Goal: Task Accomplishment & Management: Complete application form

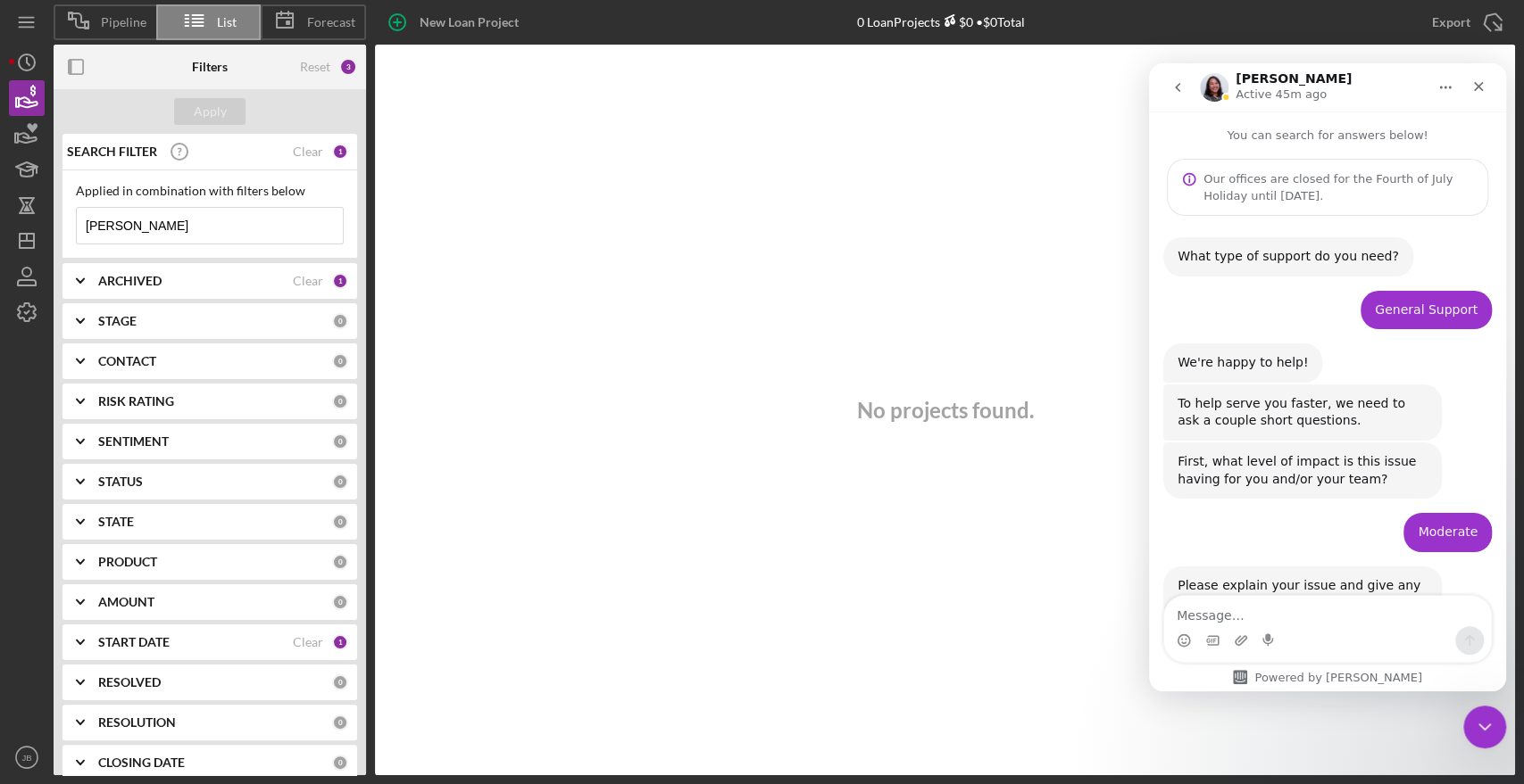
scroll to position [2562, 0]
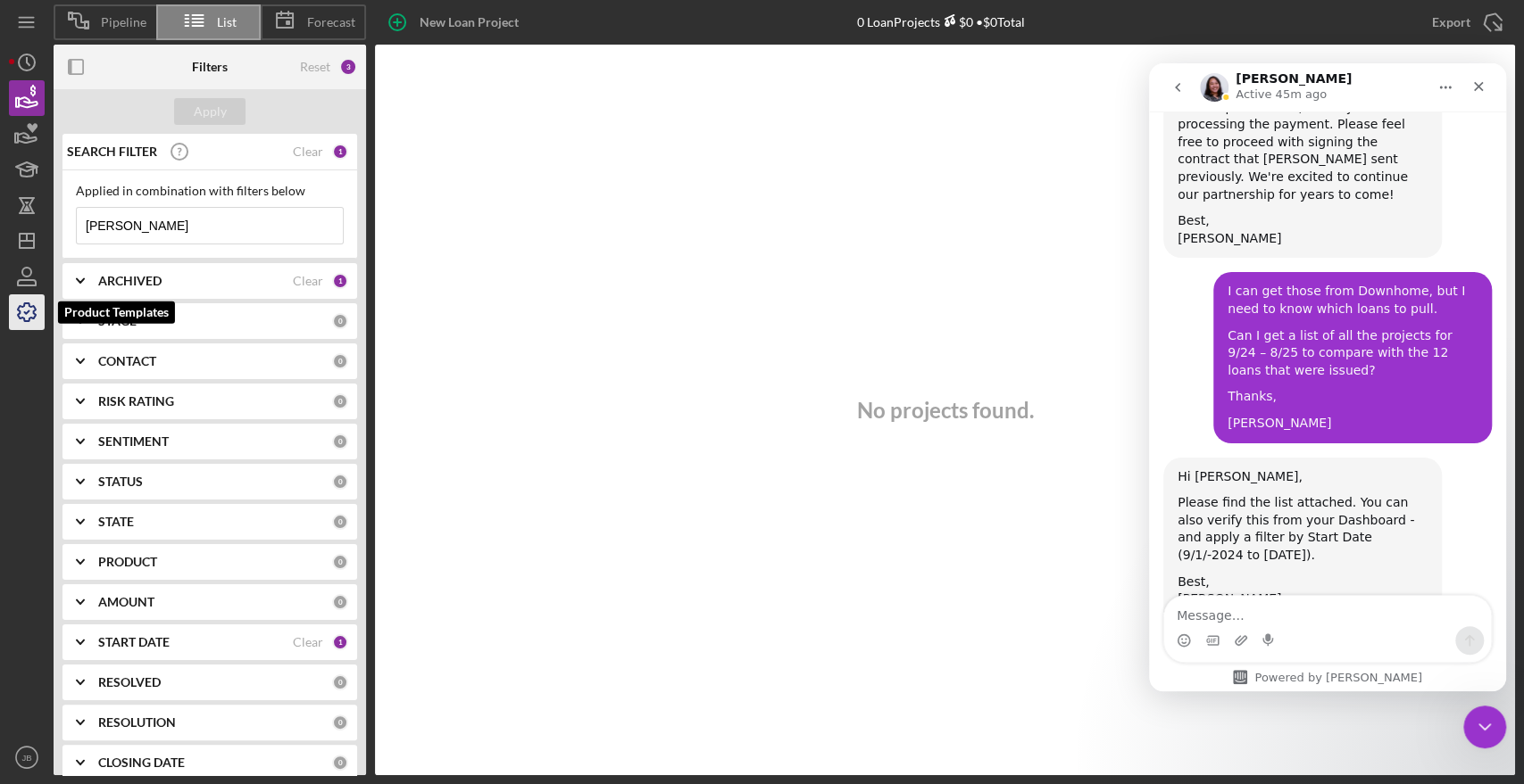
click at [17, 313] on icon "button" at bounding box center [27, 313] width 45 height 45
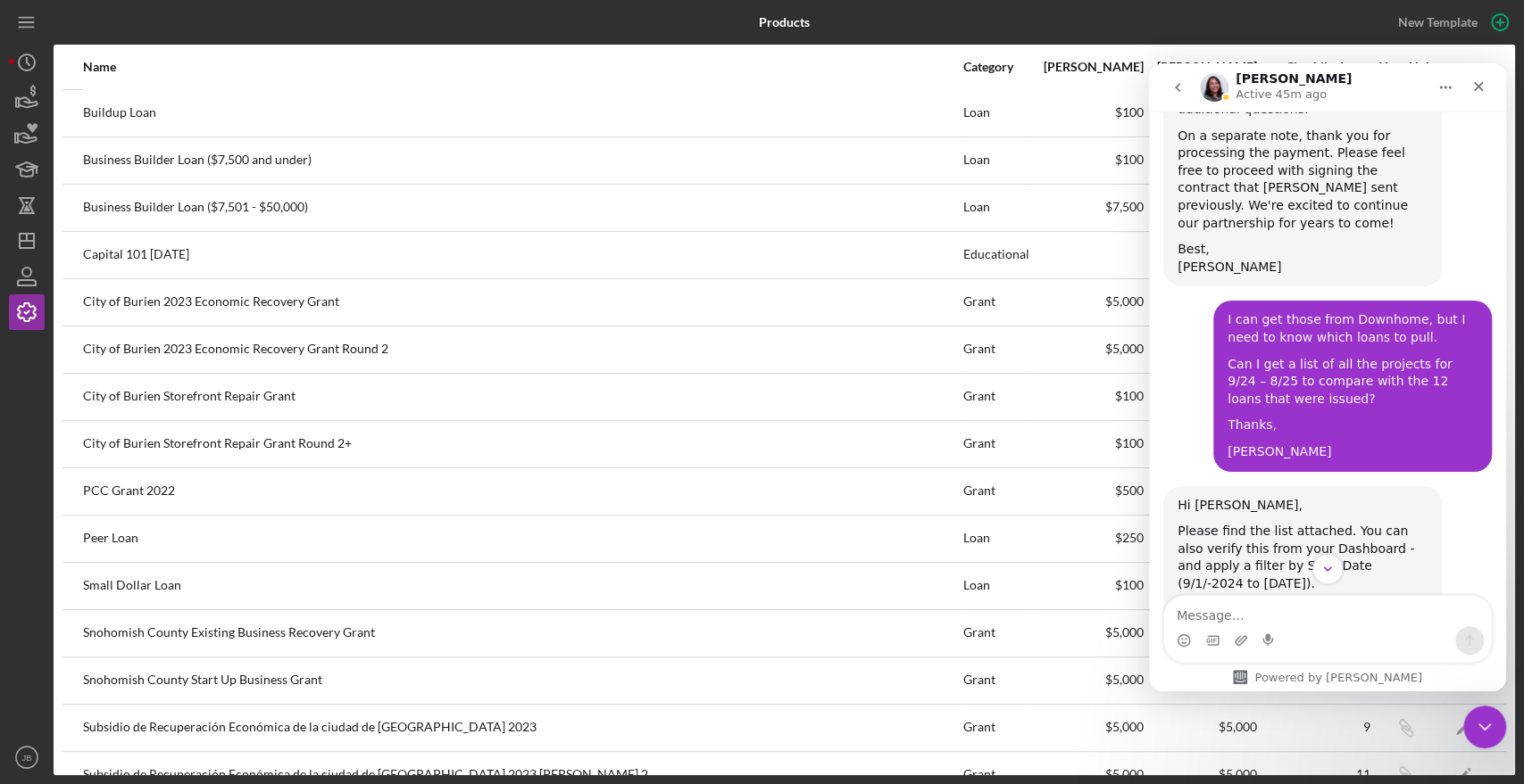
scroll to position [2562, 0]
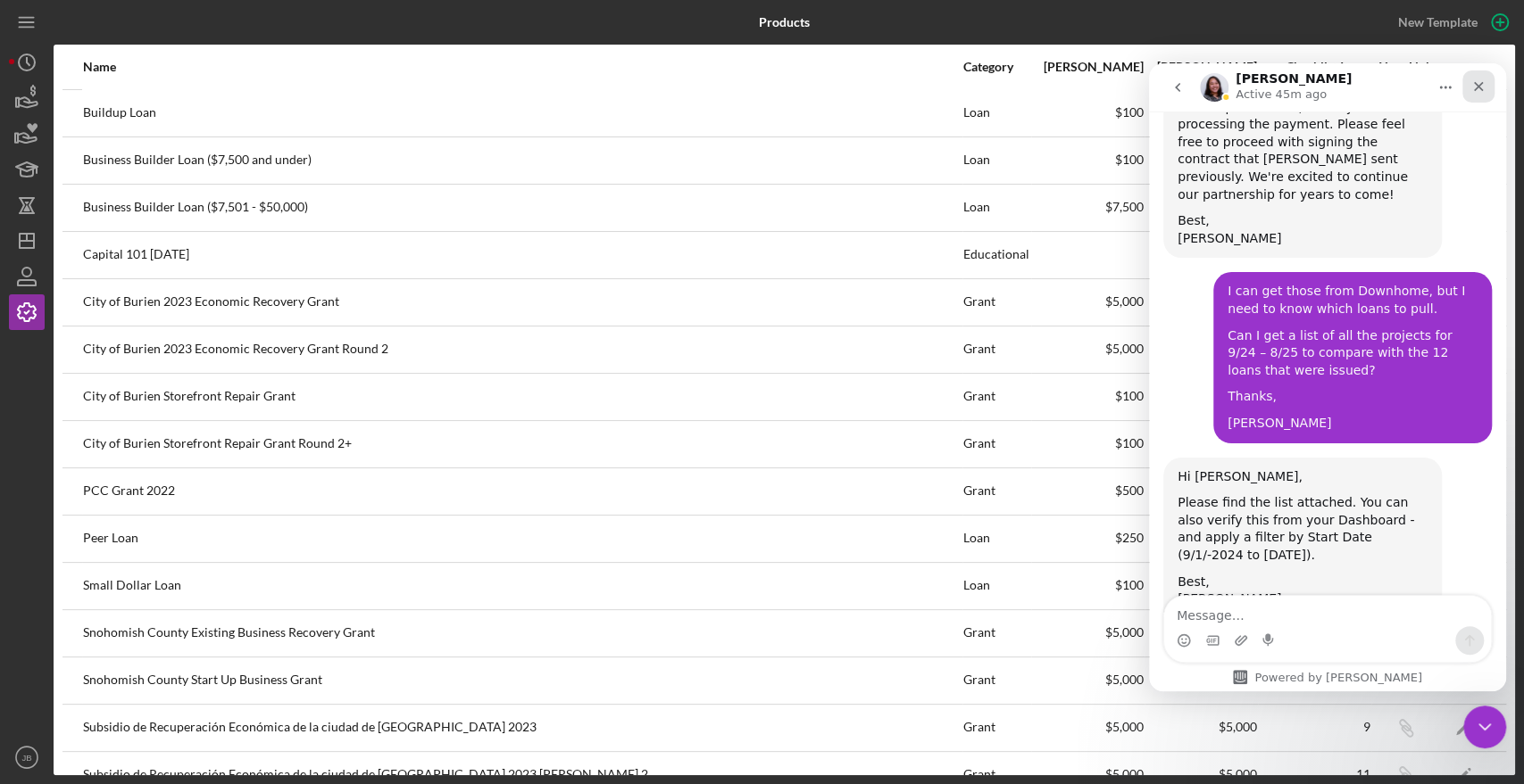
click at [1485, 85] on icon "Close" at bounding box center [1478, 87] width 15 height 15
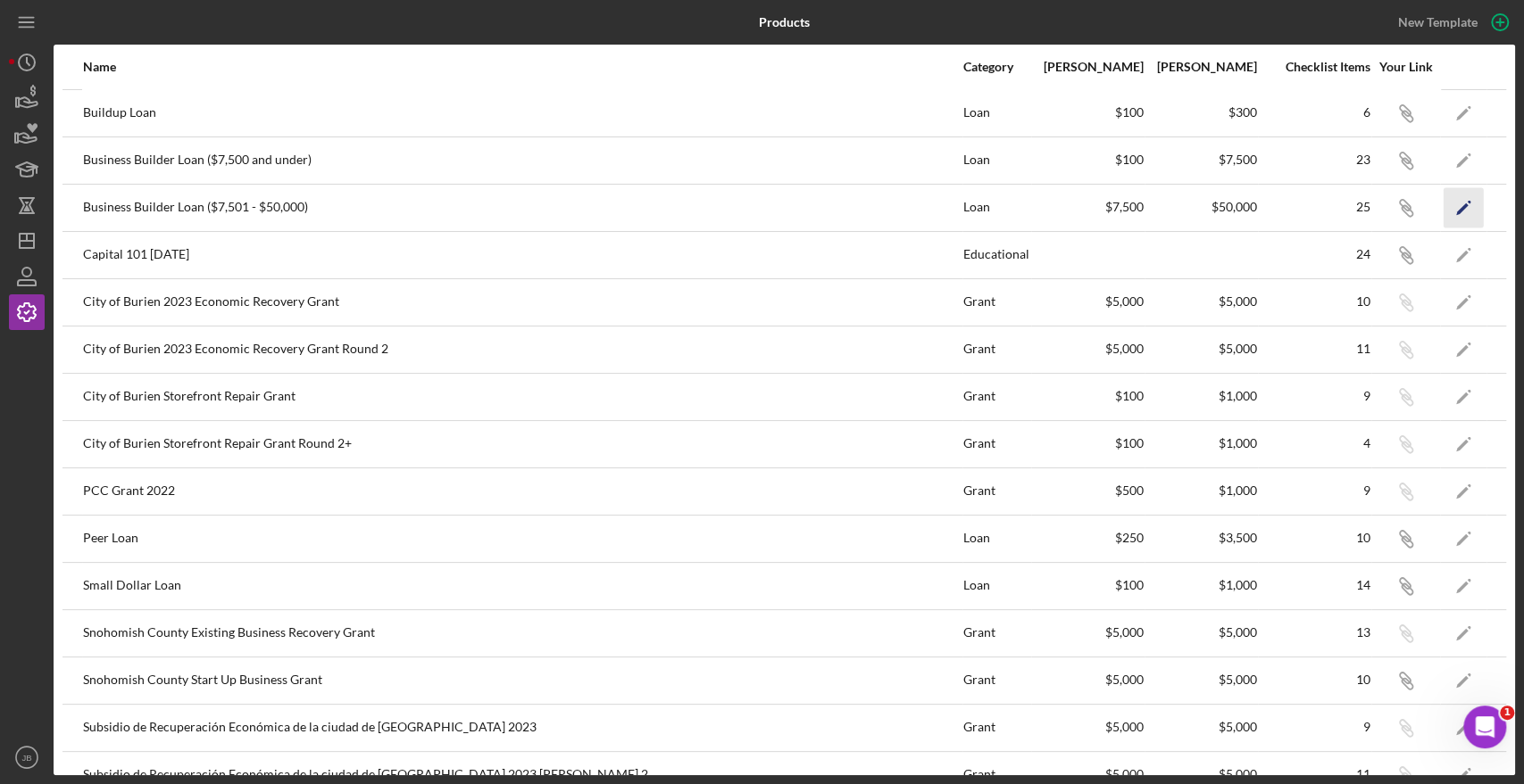
click at [1444, 200] on icon "Icon/Edit" at bounding box center [1464, 206] width 40 height 40
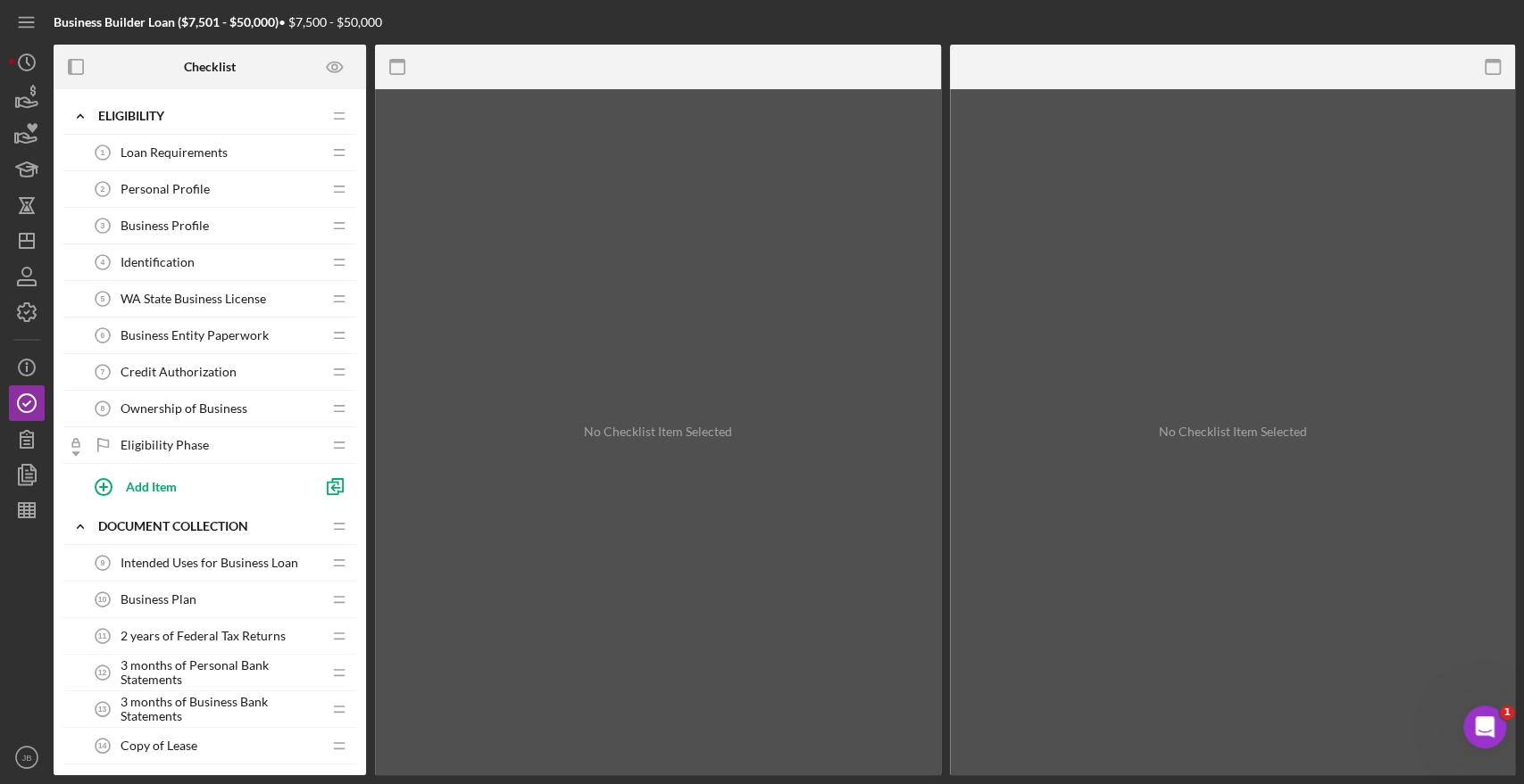
click at [236, 149] on div "Loan Requirements 1 Loan Requirements" at bounding box center [203, 152] width 237 height 36
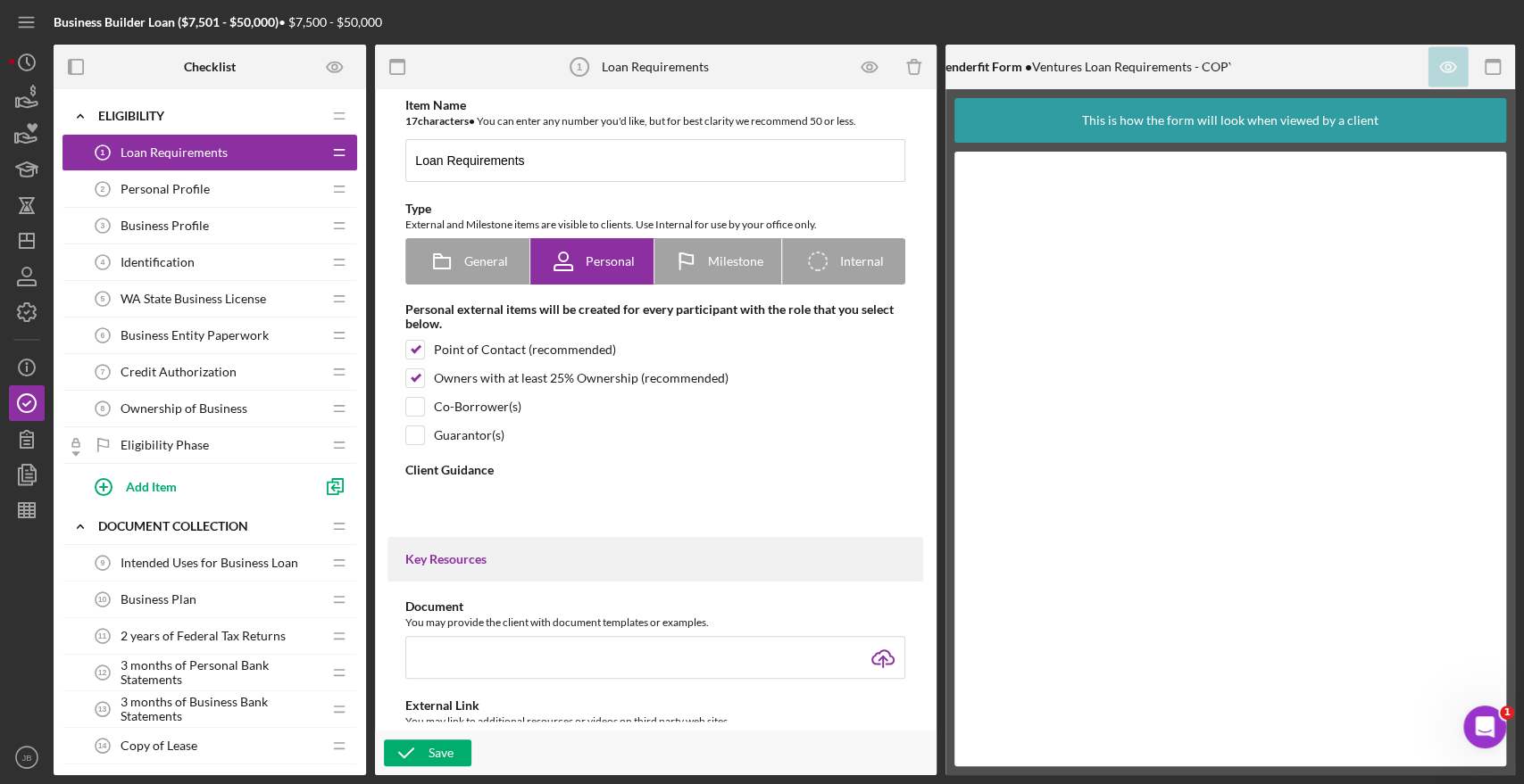
type textarea "<div> <div>Thank you for beginning a loan application with Ventures! Let's get …"
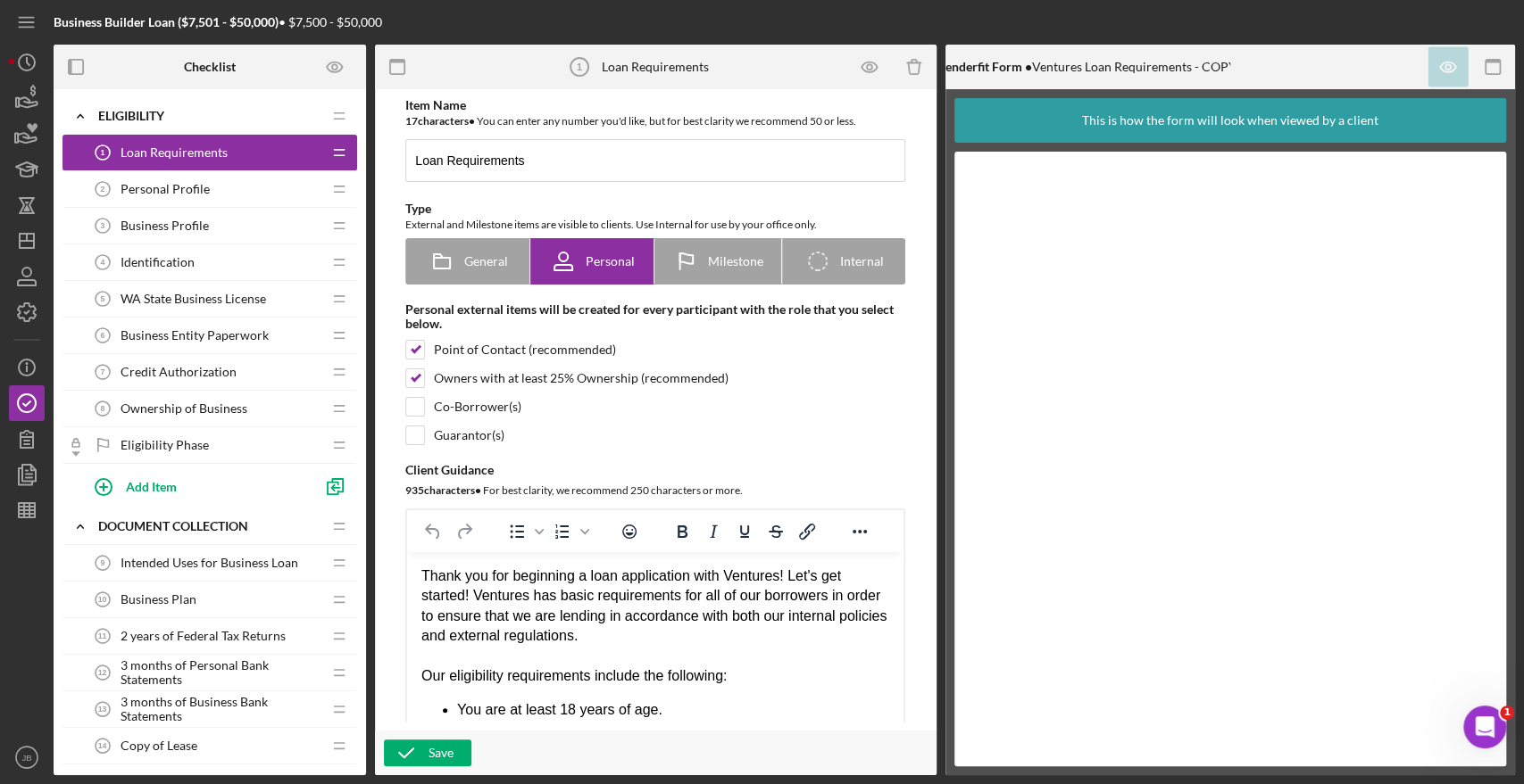
click at [243, 191] on div "Personal Profile 2 Personal Profile" at bounding box center [203, 189] width 237 height 36
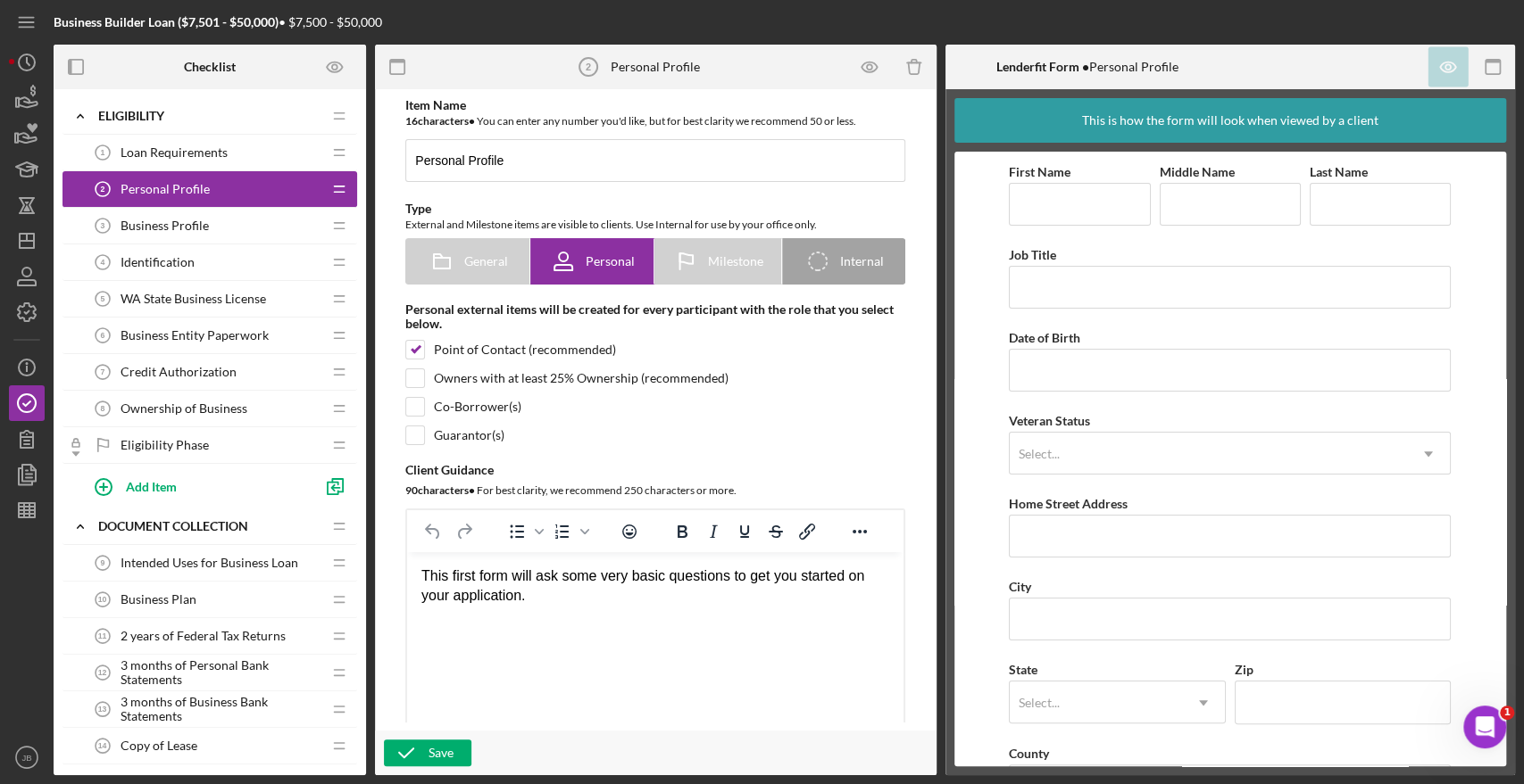
click at [212, 229] on div "Business Profile 3 Business Profile" at bounding box center [203, 225] width 237 height 36
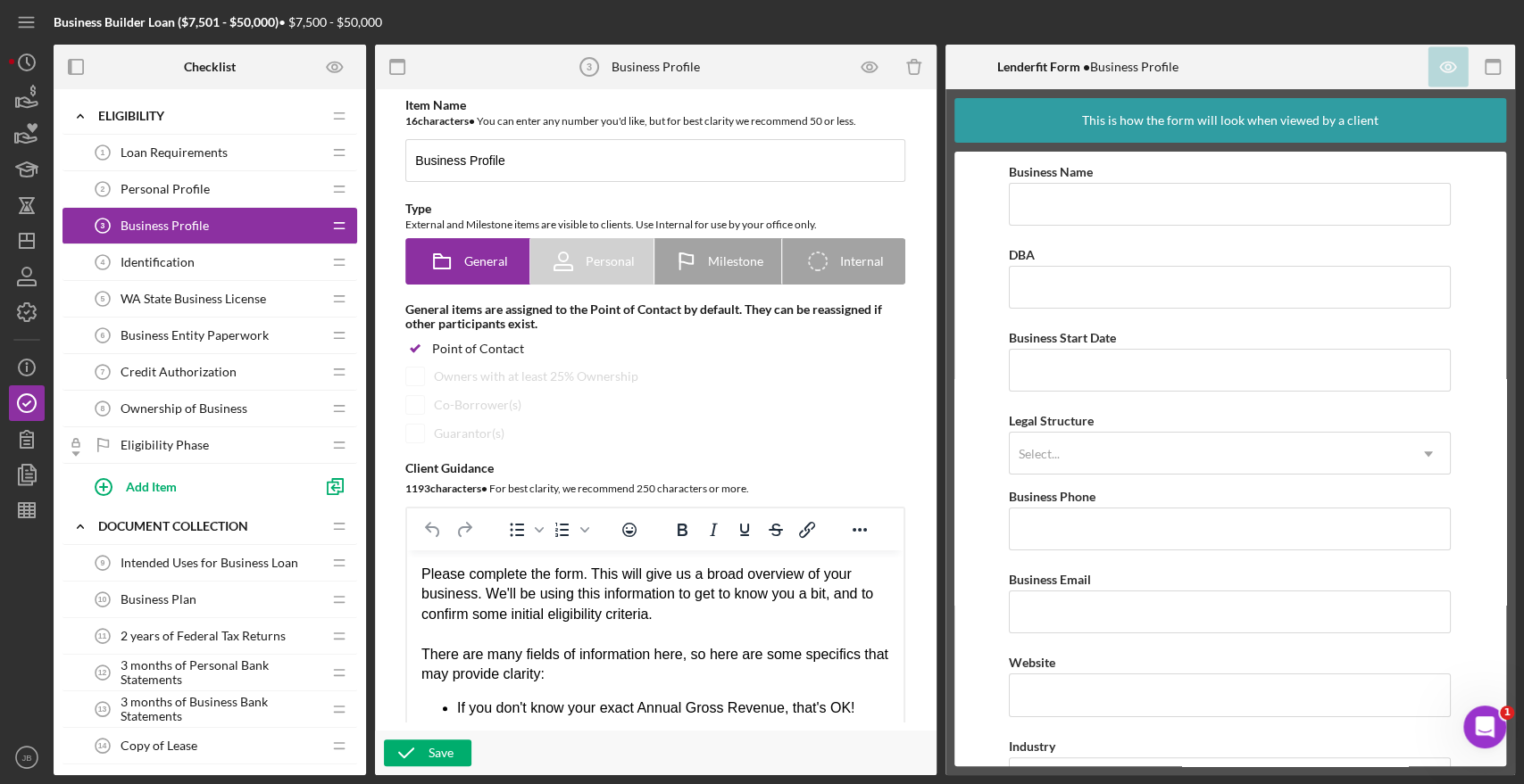
click at [199, 267] on div "Identification 4 Identification" at bounding box center [203, 262] width 237 height 36
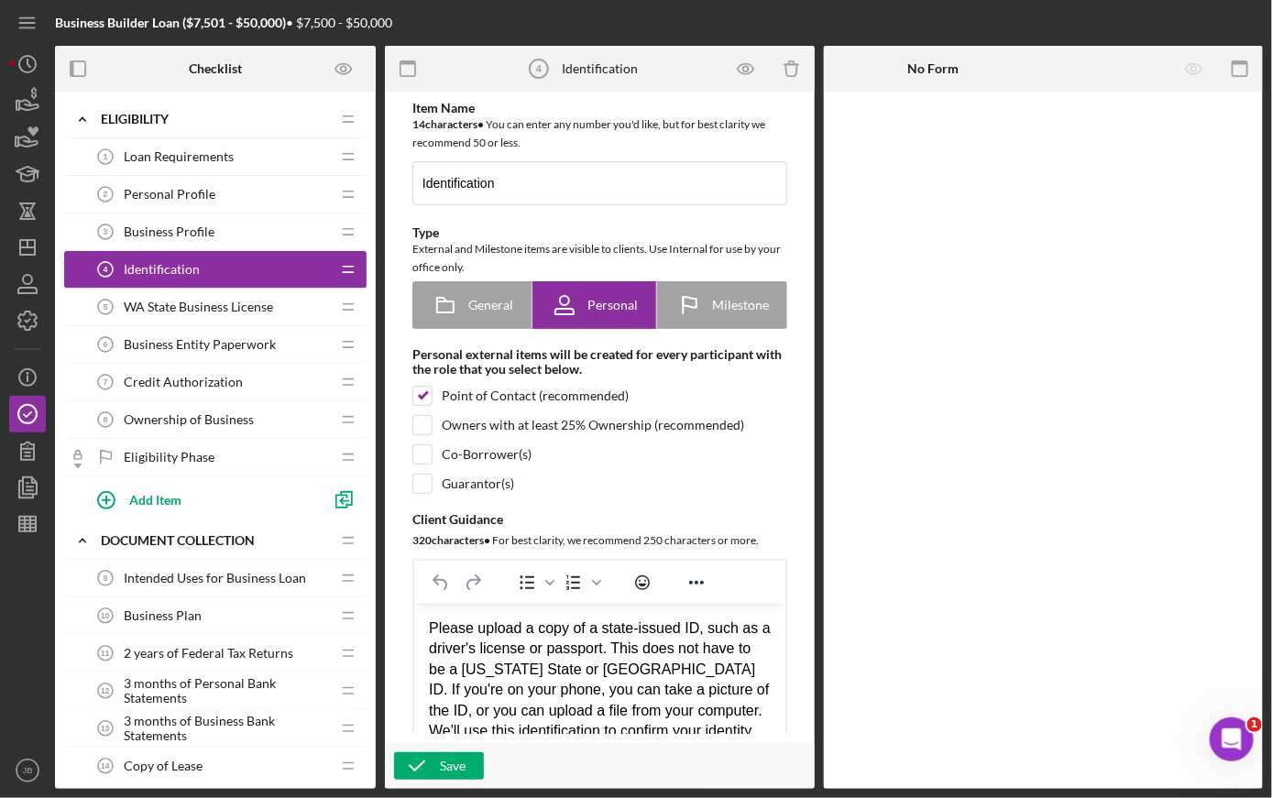
click at [197, 422] on span "Ownership of Business" at bounding box center [189, 419] width 130 height 15
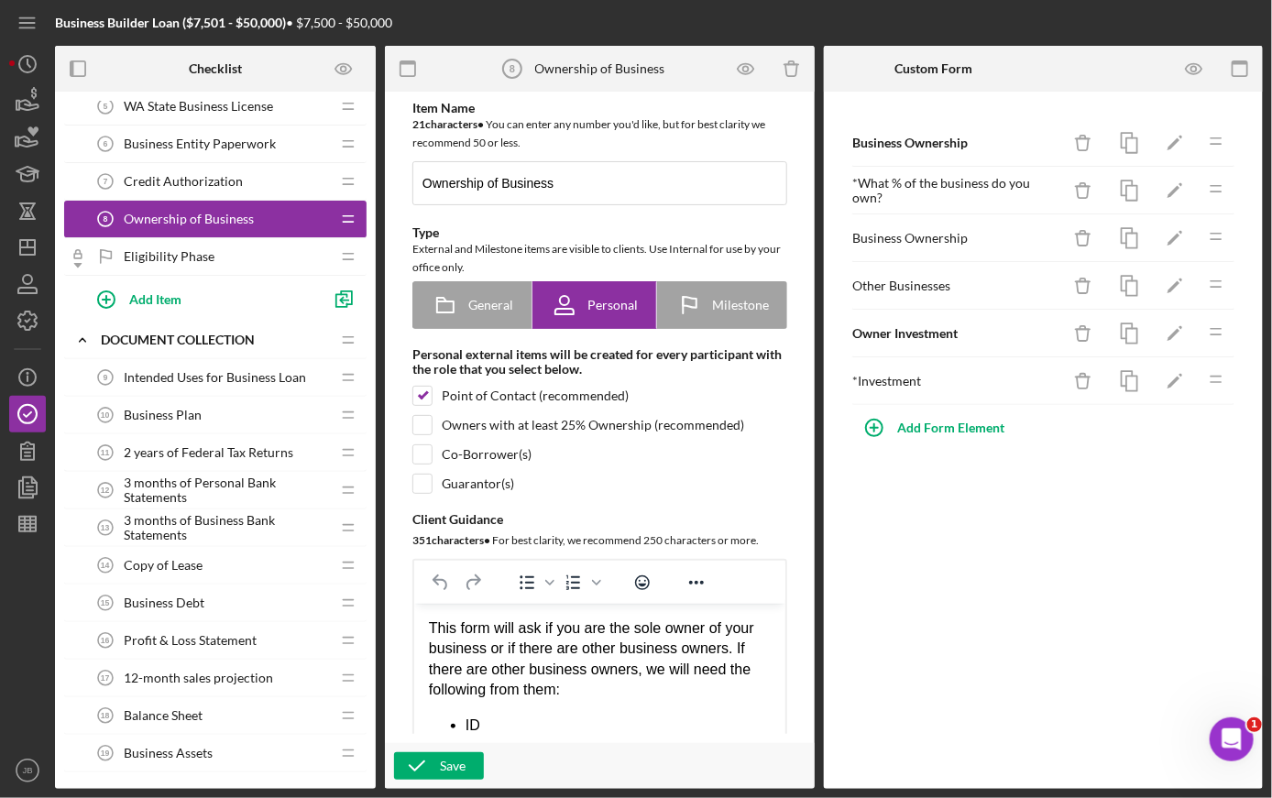
scroll to position [203, 0]
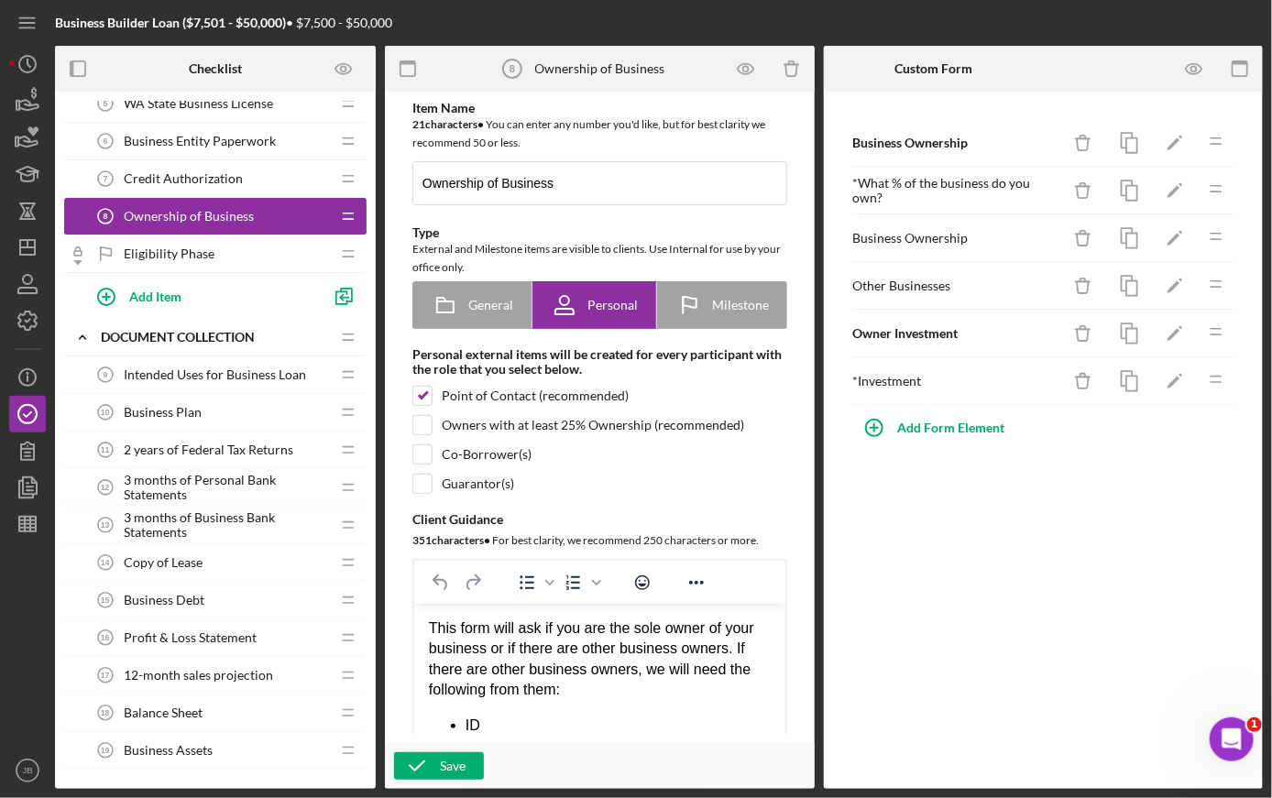
click at [240, 367] on span "Intended Uses for Business Loan" at bounding box center [215, 374] width 182 height 15
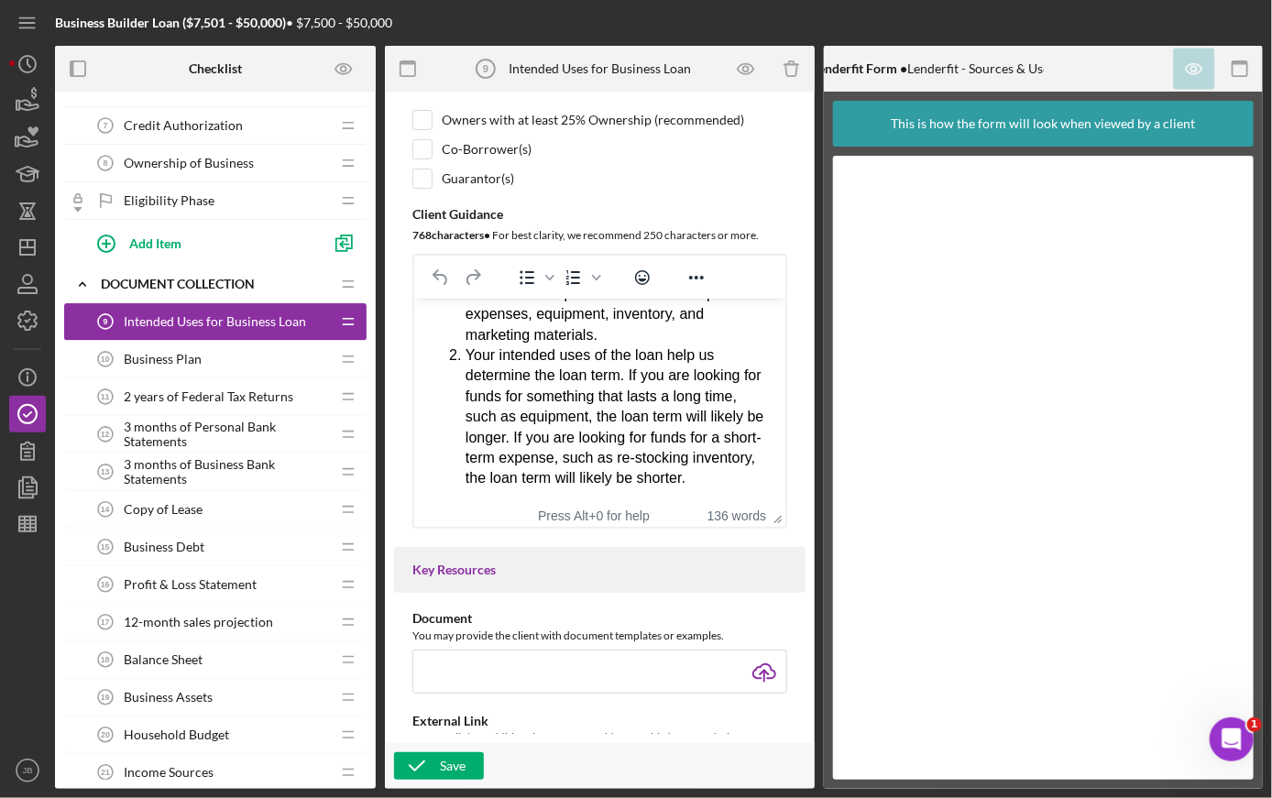
scroll to position [305, 0]
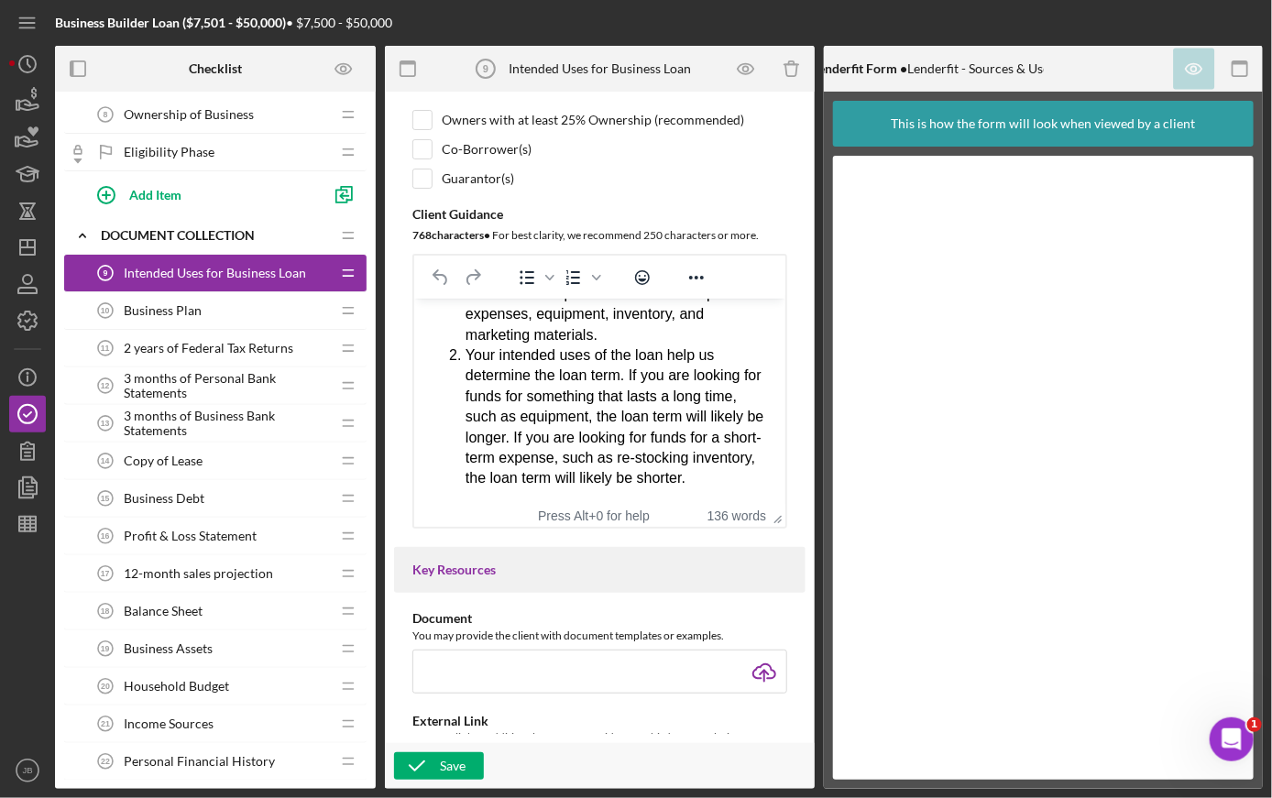
click at [177, 645] on span "Business Assets" at bounding box center [168, 648] width 89 height 15
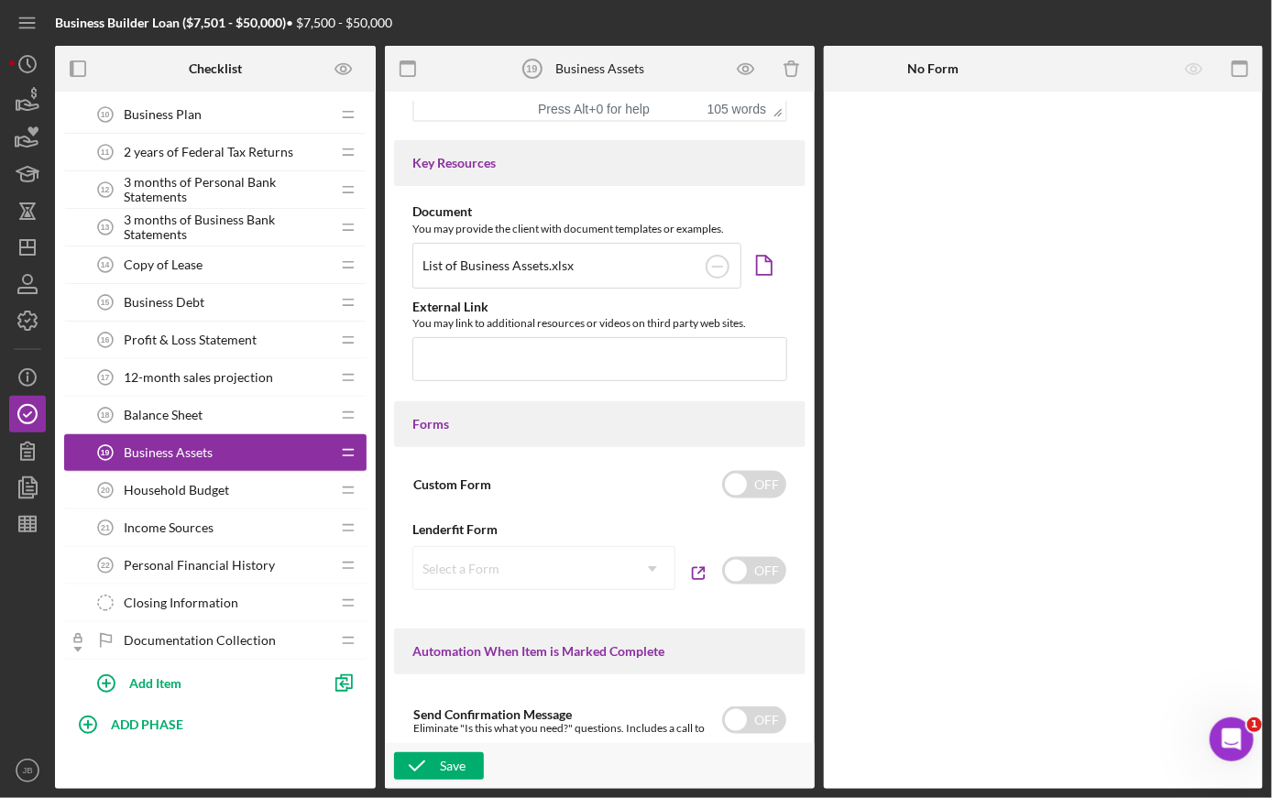
scroll to position [506, 0]
